Goal: Answer question/provide support

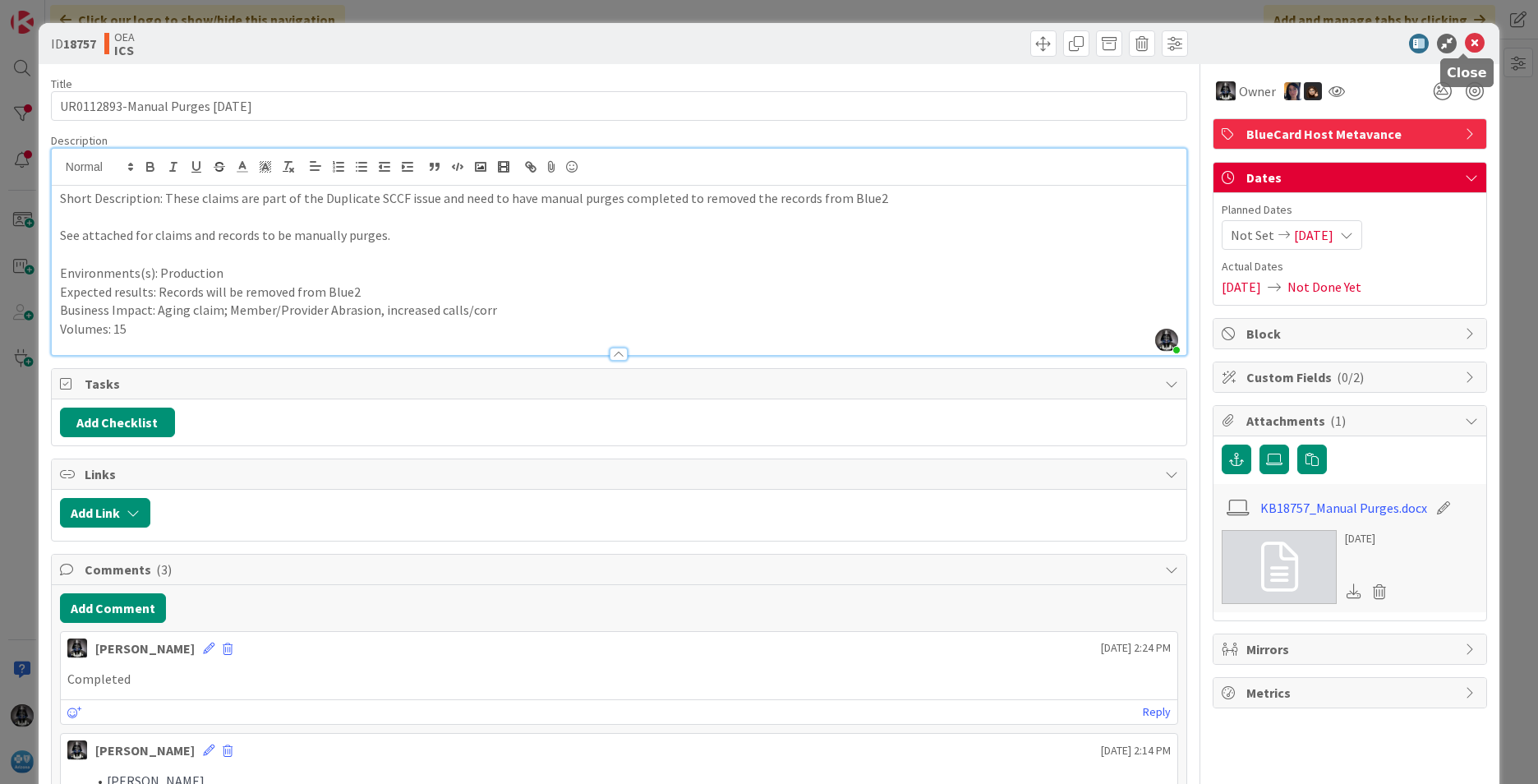
click at [1465, 44] on icon at bounding box center [1475, 44] width 20 height 20
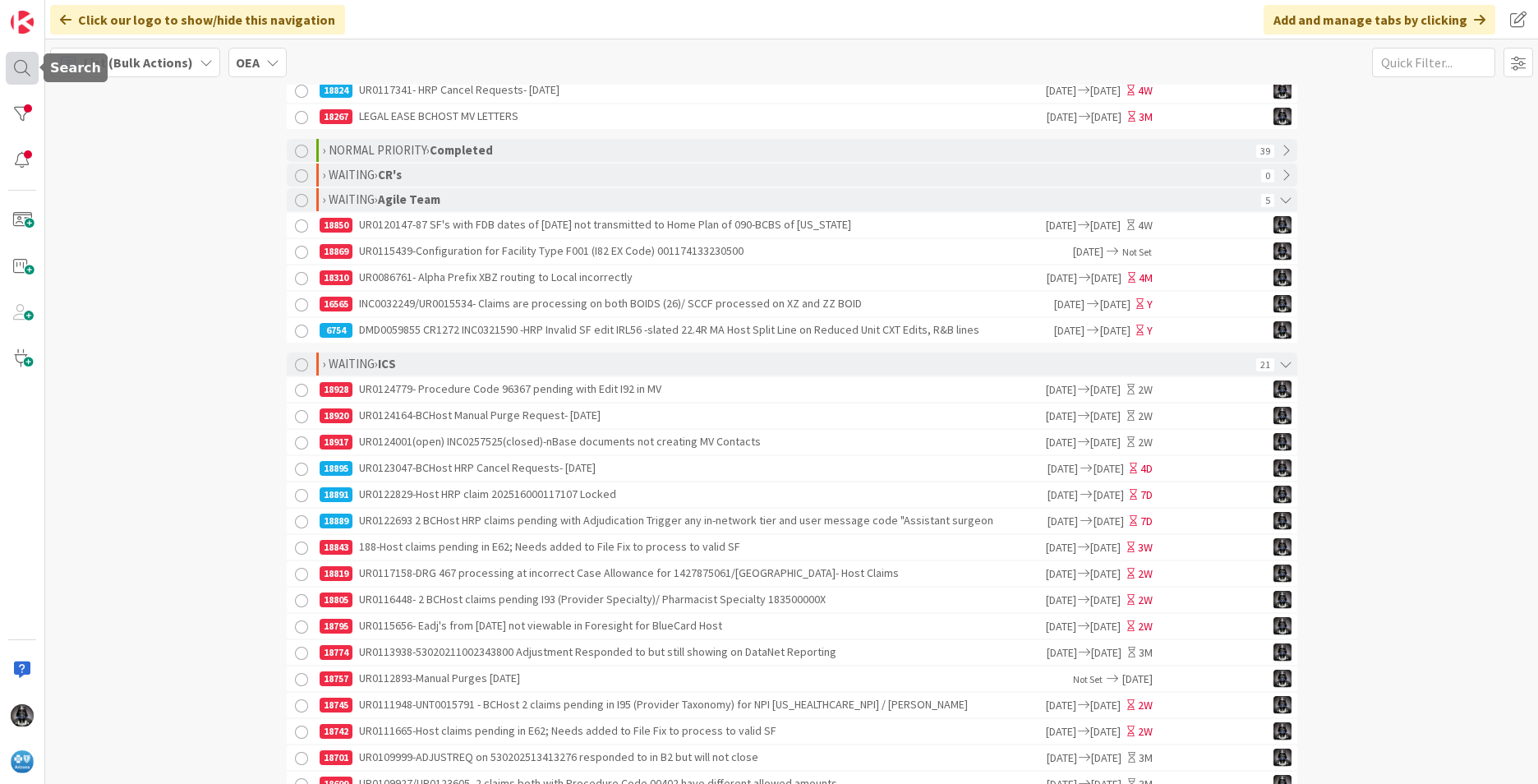
click at [20, 65] on div at bounding box center [21, 68] width 33 height 33
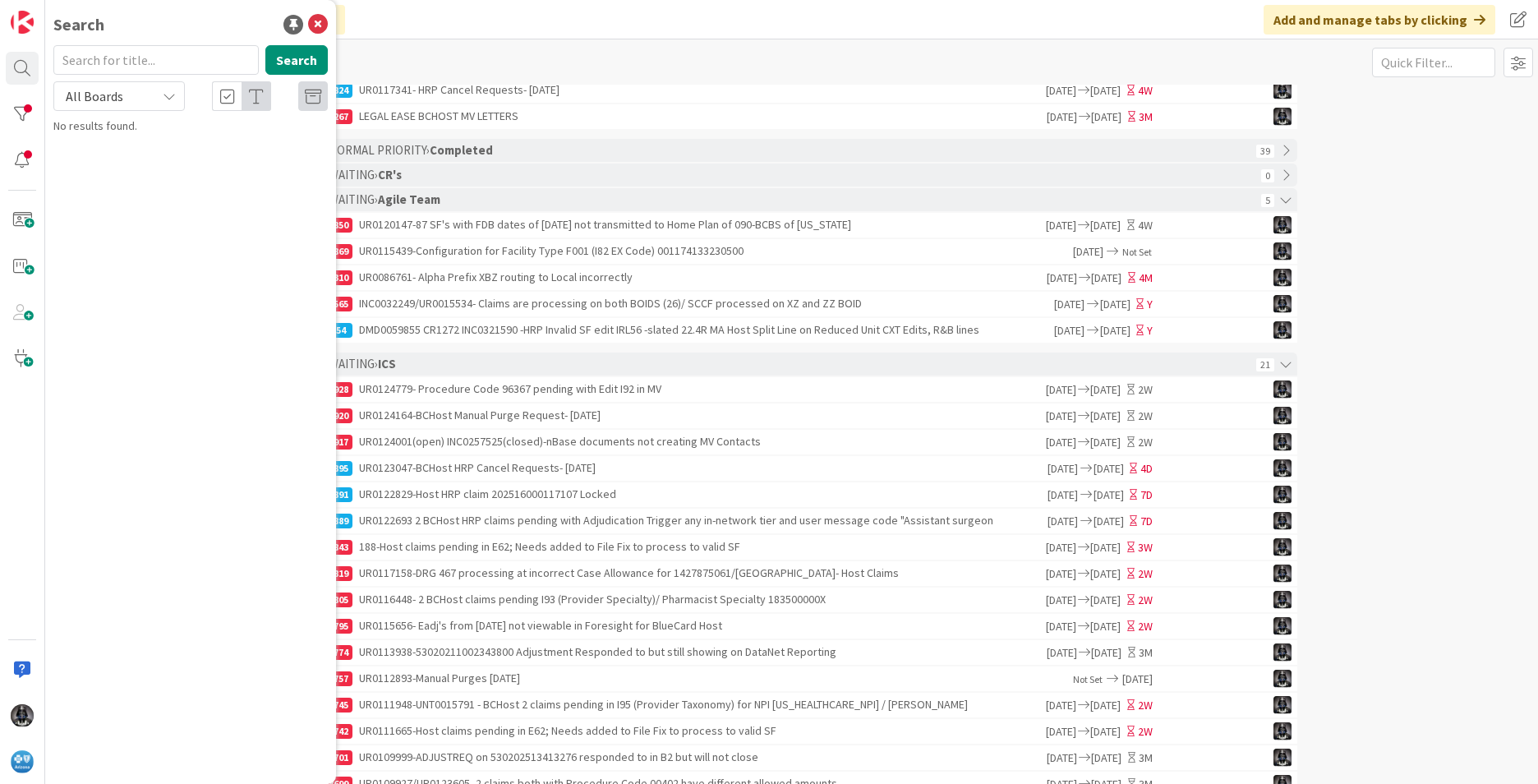
click at [132, 61] on input "text" at bounding box center [156, 60] width 205 height 29
type input "UR0124795"
click at [308, 62] on button "Search" at bounding box center [296, 60] width 62 height 29
click at [176, 156] on span "Host claim stuck in Consolidated HRP status - 202520600129210" at bounding box center [185, 153] width 216 height 32
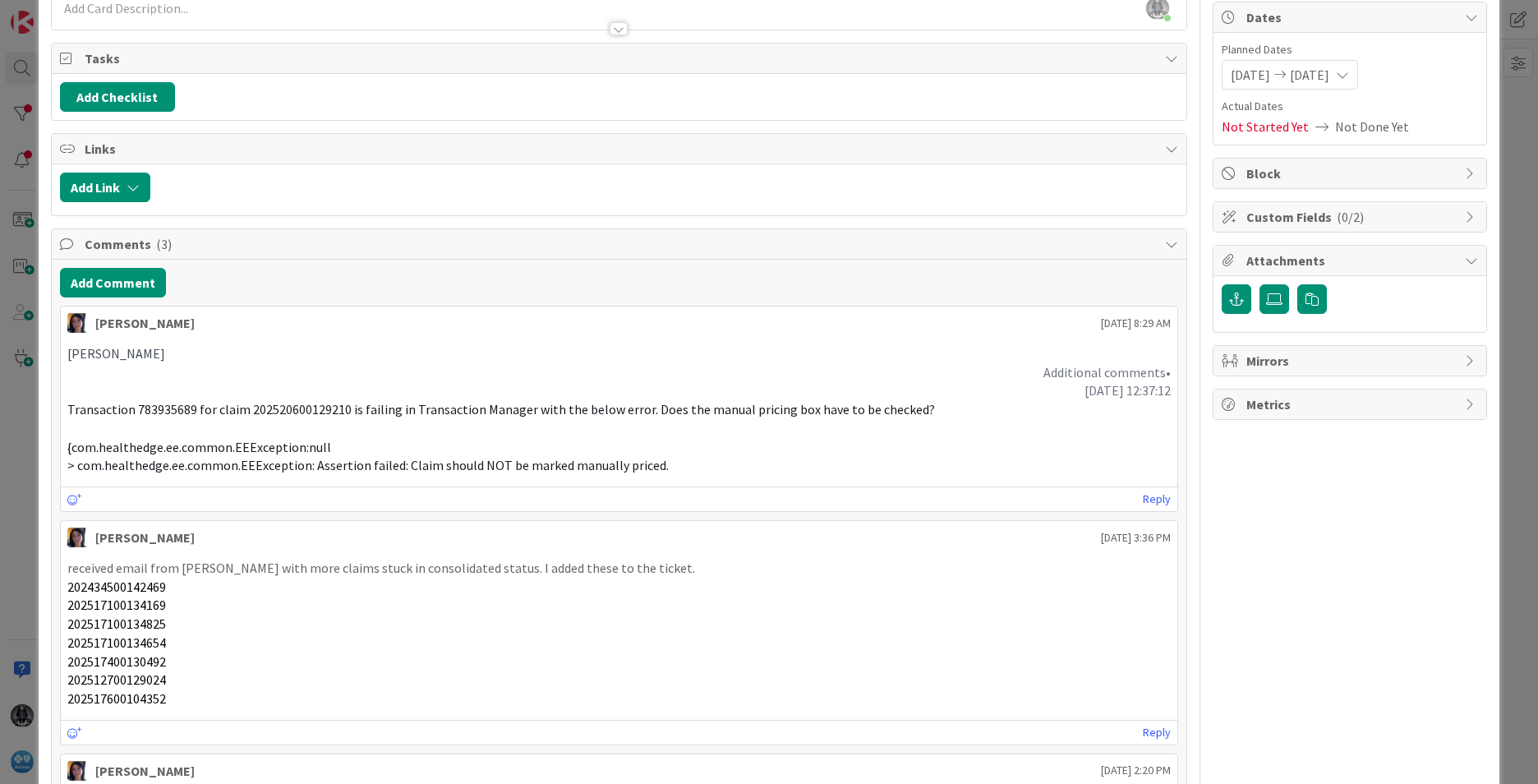
scroll to position [164, 0]
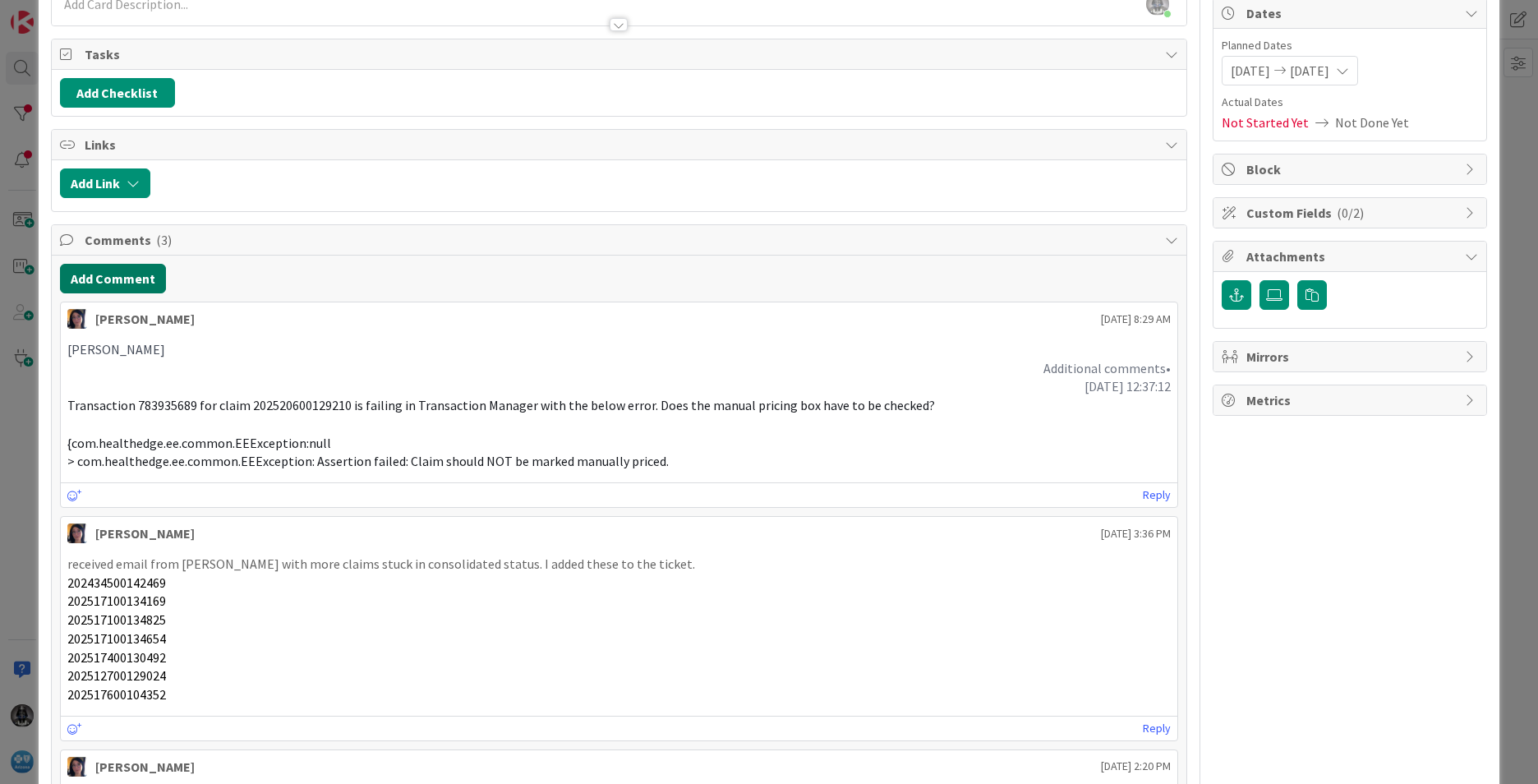
click at [114, 280] on button "Add Comment" at bounding box center [112, 278] width 106 height 29
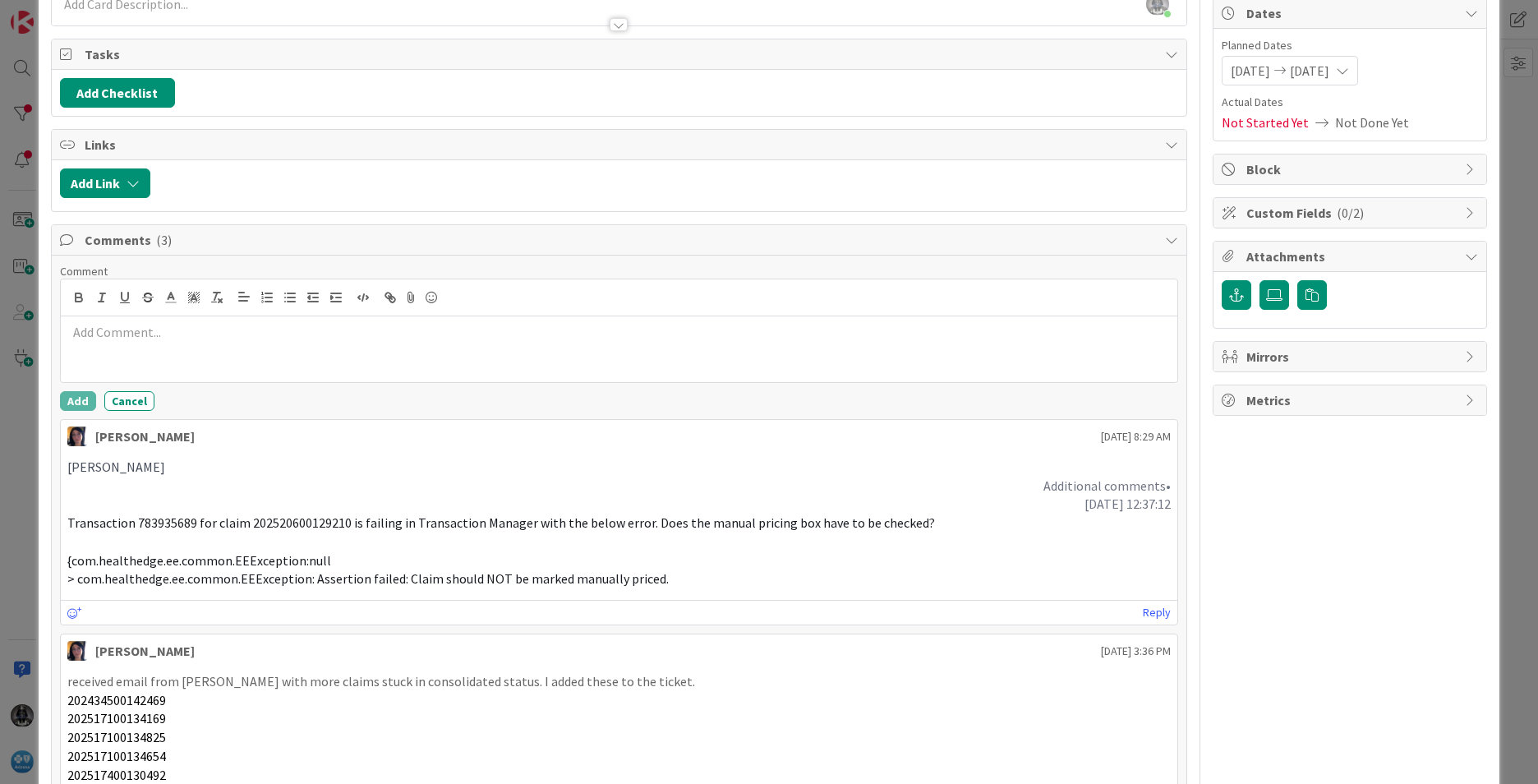
click at [113, 339] on p at bounding box center [619, 332] width 1104 height 19
click at [221, 327] on p "[DATE]- added claim" at bounding box center [619, 332] width 1104 height 19
click at [92, 328] on p "[DATE]- added claim 202517100134937 to the ticket." at bounding box center [619, 332] width 1104 height 19
drag, startPoint x: 113, startPoint y: 327, endPoint x: 23, endPoint y: 331, distance: 90.1
click at [23, 331] on div "ID 18929 OEA Other / MISC Title 72 / 128 UR0124795 Host claim stuck in Consolid…" at bounding box center [769, 392] width 1538 height 784
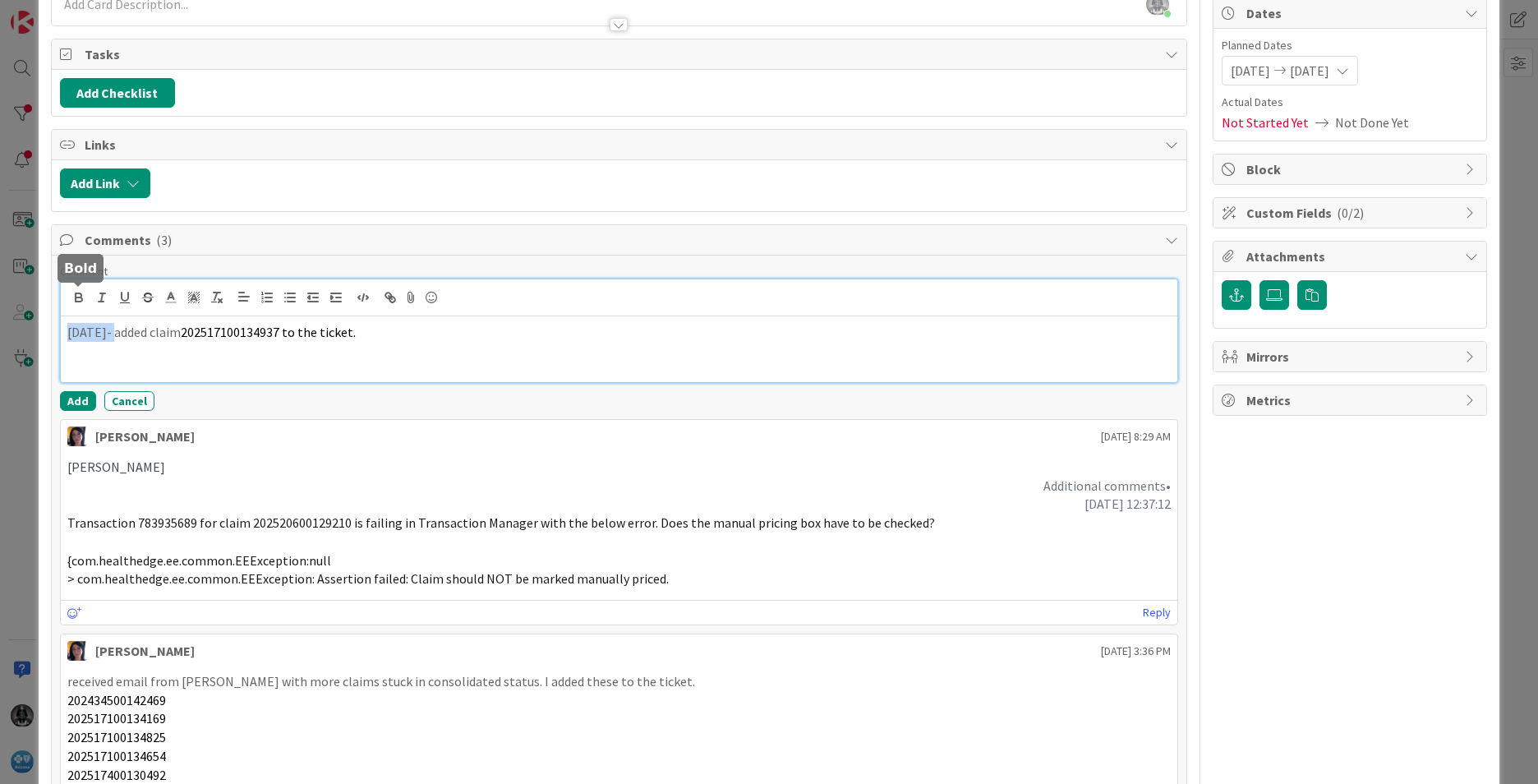
click at [84, 296] on icon "button" at bounding box center [79, 297] width 15 height 15
click at [81, 396] on button "Add" at bounding box center [78, 400] width 37 height 20
